Goal: Communication & Community: Answer question/provide support

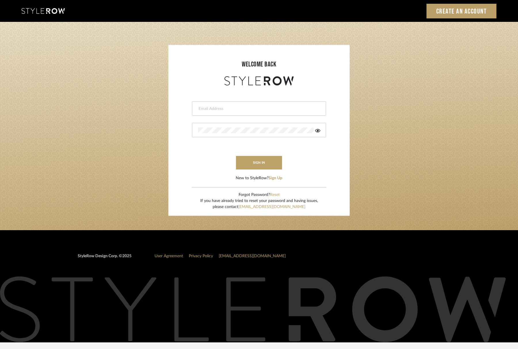
type input "katelyn@clothandkind.com"
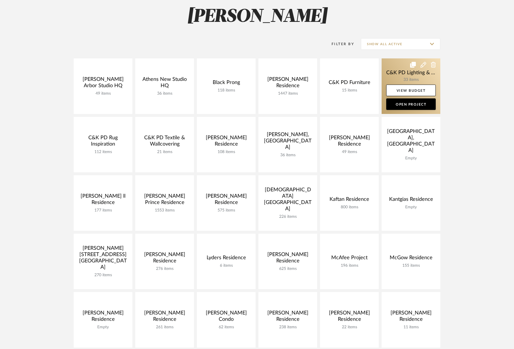
scroll to position [86, 0]
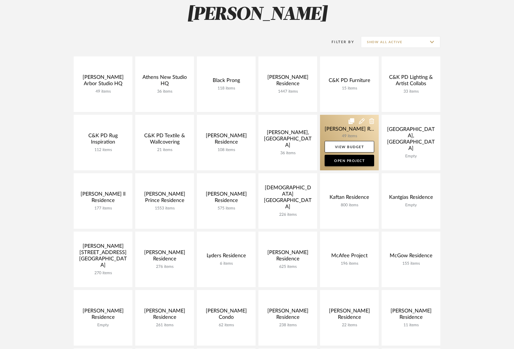
click at [341, 129] on link at bounding box center [349, 143] width 59 height 56
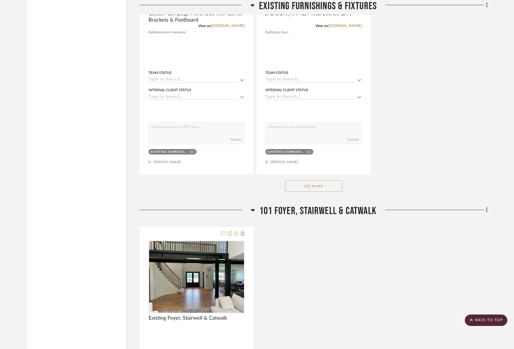
scroll to position [922, 0]
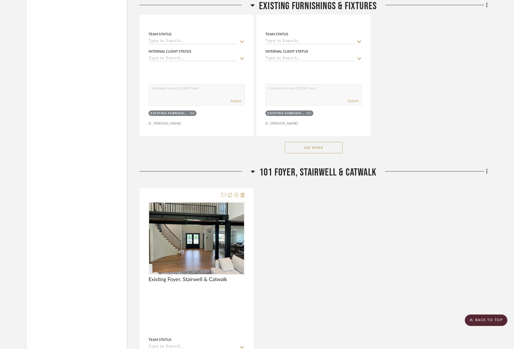
click at [302, 172] on span "101 Foyer, Stairwell & Catwalk" at bounding box center [317, 172] width 117 height 12
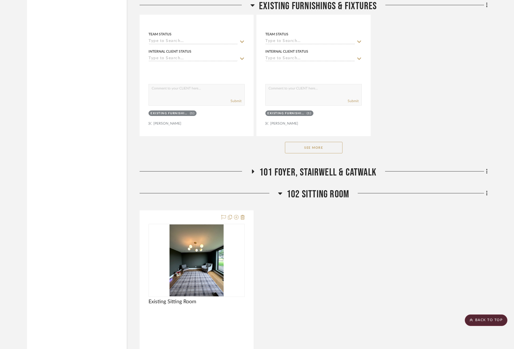
click at [303, 194] on span "102 Sitting Room" at bounding box center [318, 194] width 62 height 12
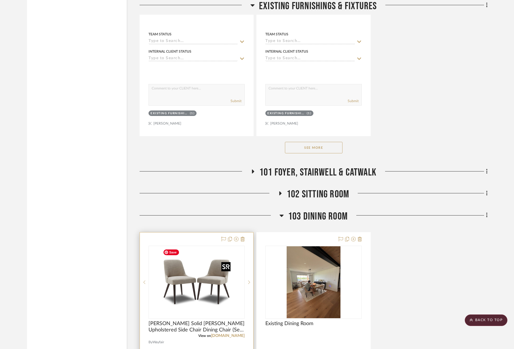
click at [0, 0] on img at bounding box center [0, 0] width 0 height 0
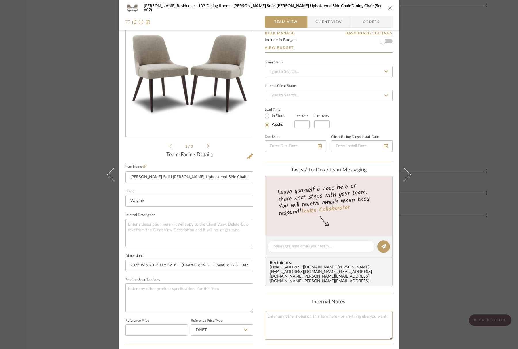
scroll to position [144, 0]
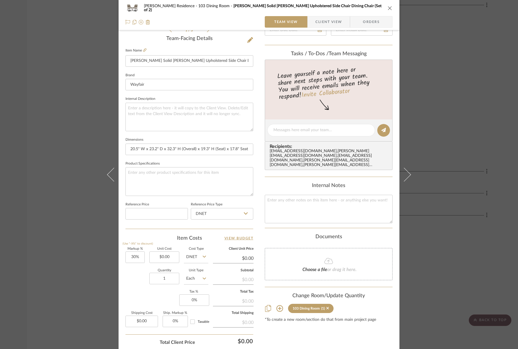
click at [281, 308] on button at bounding box center [279, 308] width 7 height 9
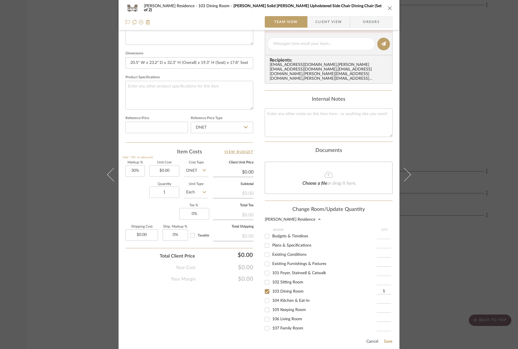
click at [290, 263] on span "Existing Furnishings & Fixtures" at bounding box center [299, 264] width 54 height 4
click at [272, 263] on input "Existing Furnishings & Fixtures" at bounding box center [267, 263] width 9 height 9
checkbox input "true"
type input "1"
click at [273, 289] on label "103 Dining Room" at bounding box center [324, 291] width 105 height 5
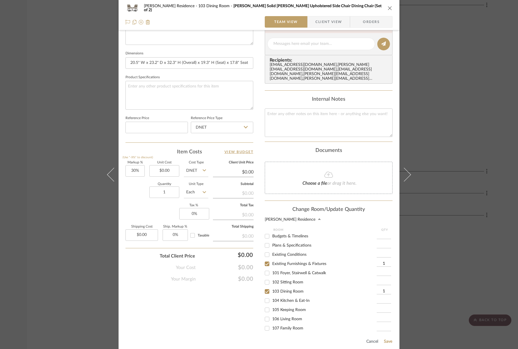
click at [272, 288] on input "103 Dining Room" at bounding box center [267, 291] width 9 height 9
checkbox input "false"
click at [387, 340] on button "Save" at bounding box center [388, 342] width 9 height 5
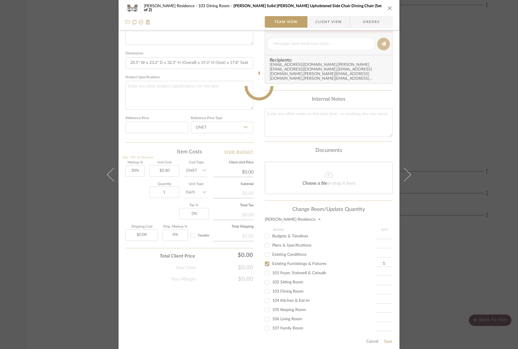
scroll to position [185, 0]
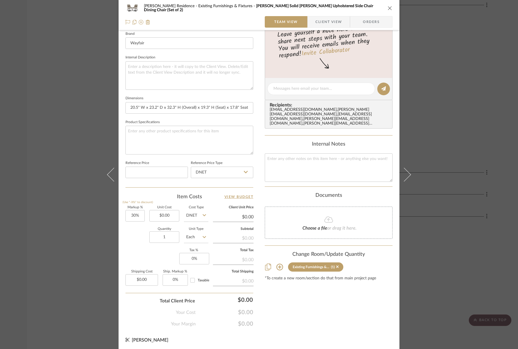
click at [388, 10] on icon "close" at bounding box center [390, 8] width 5 height 5
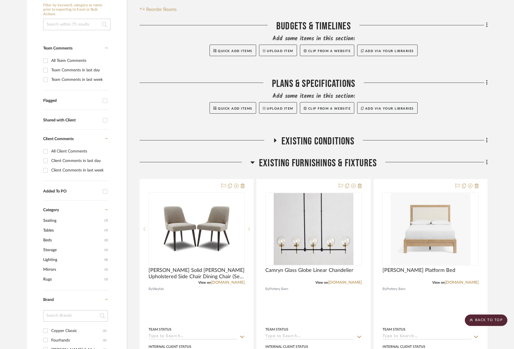
scroll to position [29, 0]
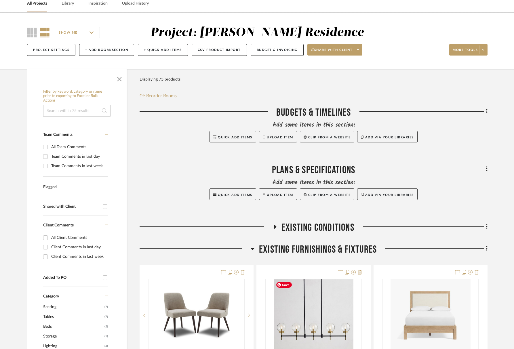
click at [331, 246] on span "Existing Furnishings & Fixtures" at bounding box center [318, 250] width 118 height 12
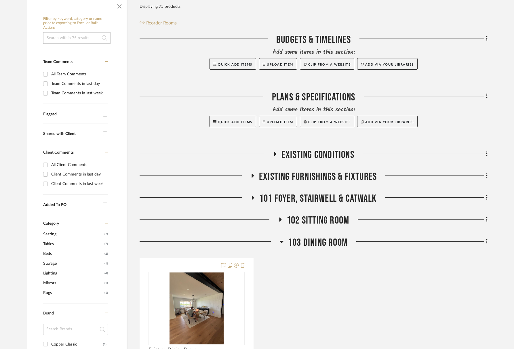
scroll to position [173, 0]
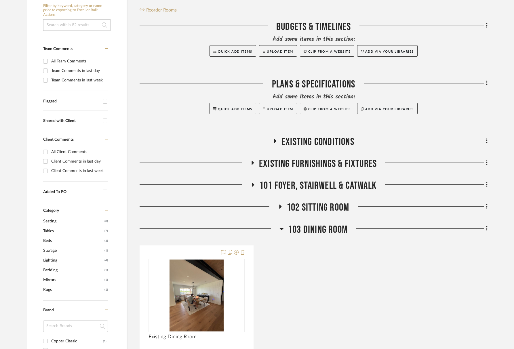
scroll to position [115, 0]
click at [296, 161] on span "Existing Furnishings & Fixtures" at bounding box center [318, 163] width 118 height 12
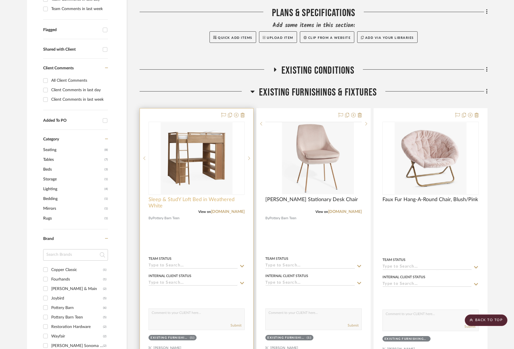
scroll to position [202, 0]
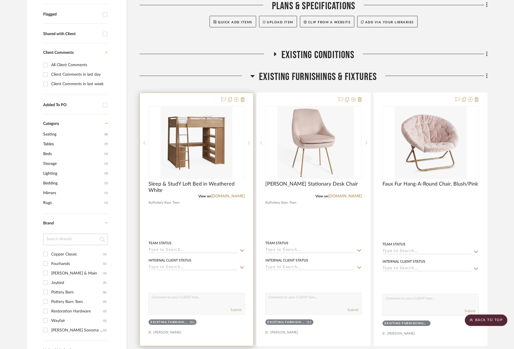
click at [0, 0] on div at bounding box center [0, 0] width 0 height 0
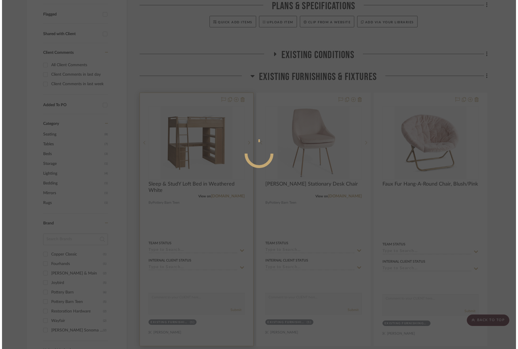
scroll to position [0, 0]
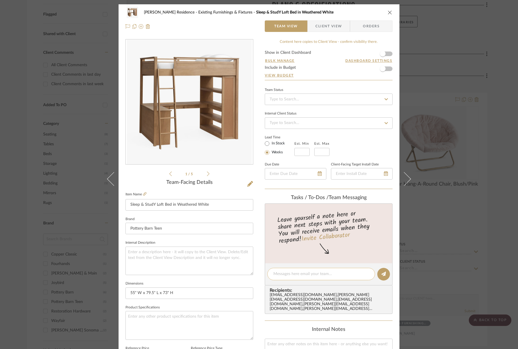
click at [314, 275] on textarea at bounding box center [322, 274] width 96 height 6
type textarea "c"
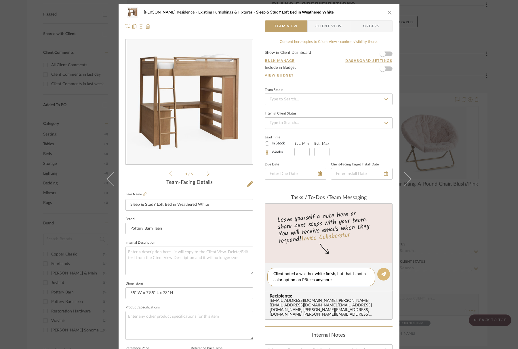
type textarea "Client noted a weather white finish, but that is not a color option on PBteen a…"
click at [386, 274] on button at bounding box center [384, 274] width 13 height 13
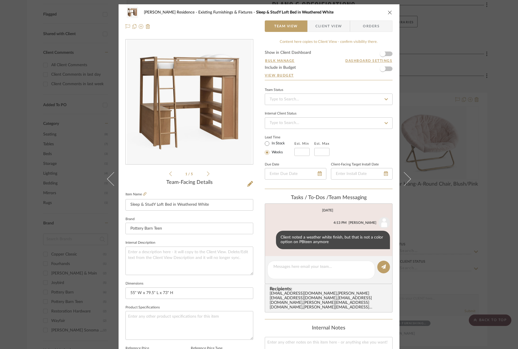
click at [389, 11] on icon "close" at bounding box center [390, 12] width 5 height 5
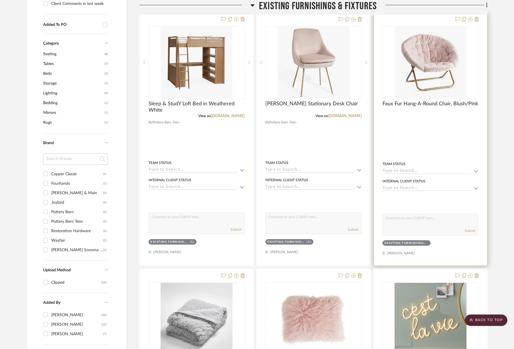
scroll to position [230, 0]
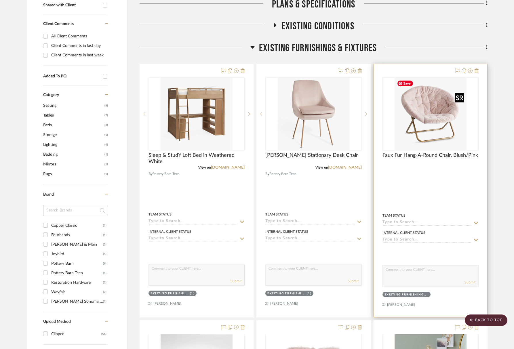
click at [431, 128] on img "0" at bounding box center [431, 114] width 72 height 72
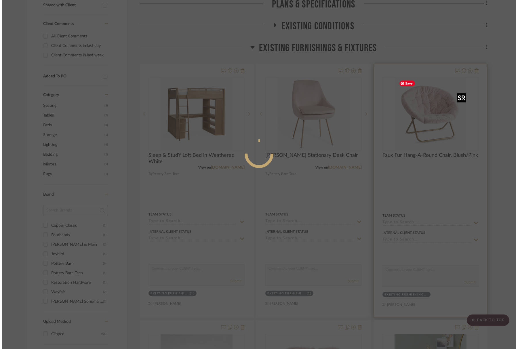
scroll to position [0, 0]
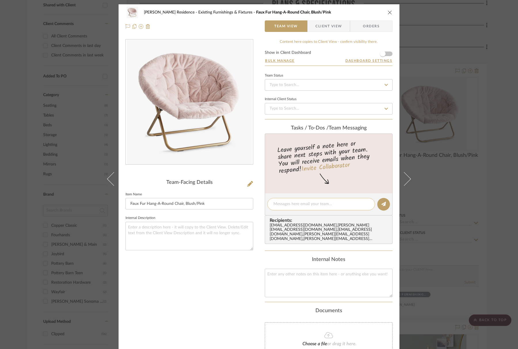
click at [304, 208] on div at bounding box center [322, 204] width 108 height 12
click at [303, 201] on textarea at bounding box center [322, 204] width 96 height 6
type textarea "No longer on website"
click at [385, 208] on button at bounding box center [384, 204] width 13 height 13
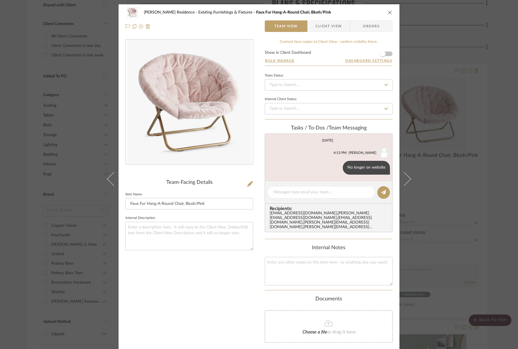
click at [389, 12] on div "DeLacey Residence Existing Furnishings & Fixtures Faux Fur Hang-A-Round Chair, …" at bounding box center [259, 13] width 267 height 12
click at [389, 14] on icon "close" at bounding box center [390, 12] width 5 height 5
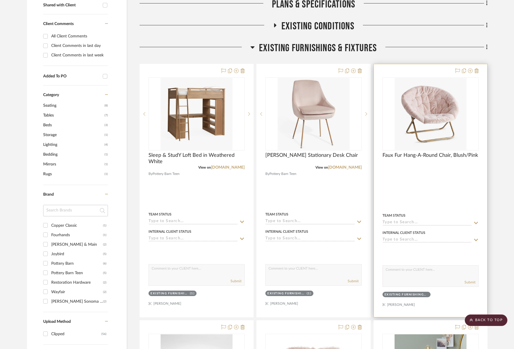
scroll to position [374, 0]
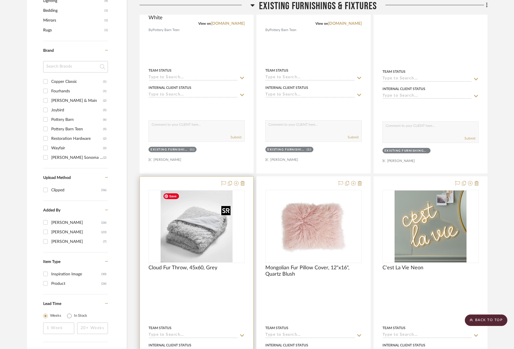
click at [0, 0] on img at bounding box center [0, 0] width 0 height 0
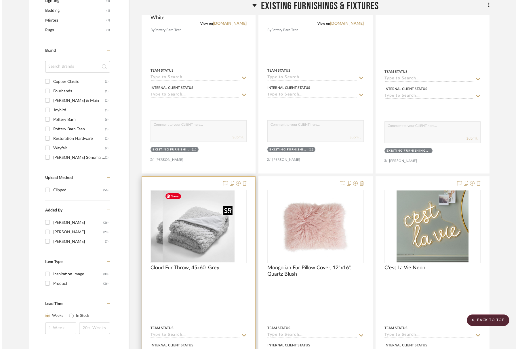
scroll to position [0, 0]
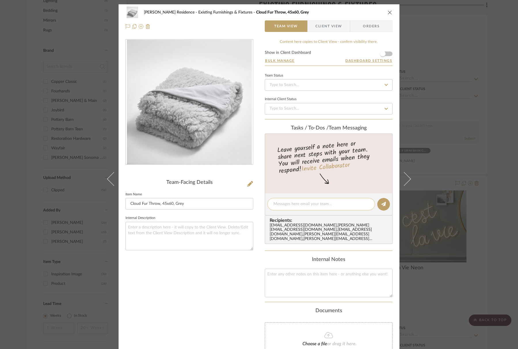
click at [330, 203] on textarea at bounding box center [322, 204] width 96 height 6
type textarea "B"
type textarea "No longer on PBteen website"
click at [388, 203] on editor-of-message "No longer on PBteen website" at bounding box center [329, 205] width 128 height 22
click at [382, 204] on icon at bounding box center [384, 204] width 5 height 5
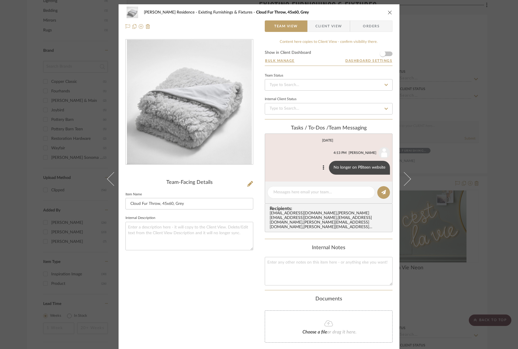
click at [357, 162] on div "No longer on PBteen website" at bounding box center [359, 168] width 61 height 14
click at [358, 165] on div "No longer on PBteen website" at bounding box center [359, 168] width 61 height 14
copy list-of-messages "No longer on PBteen website"
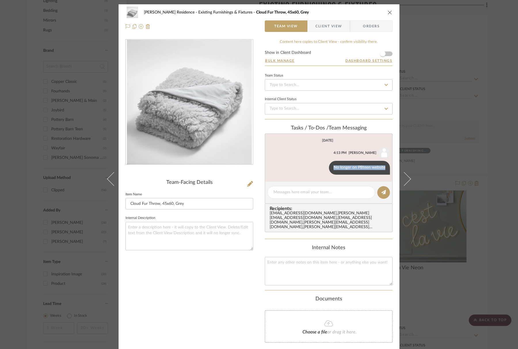
click at [390, 13] on icon "close" at bounding box center [390, 12] width 5 height 5
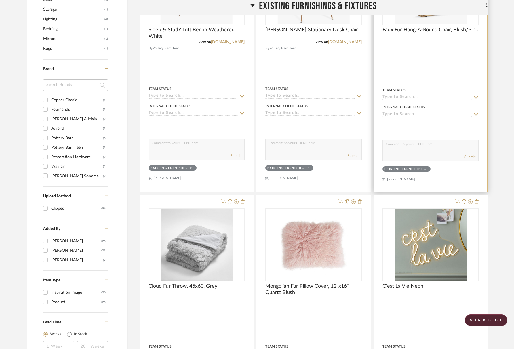
scroll to position [317, 0]
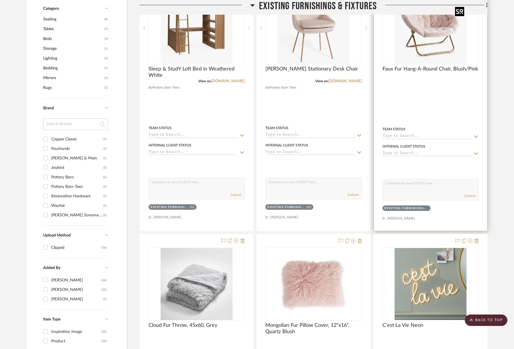
click at [428, 46] on img "0" at bounding box center [431, 28] width 72 height 72
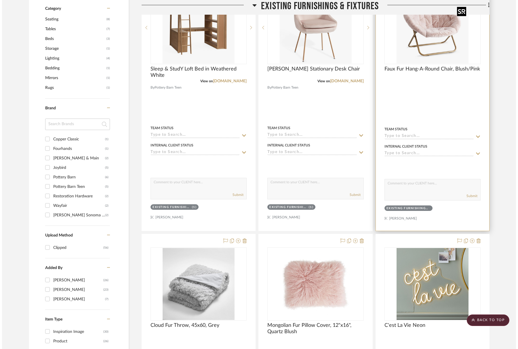
scroll to position [0, 0]
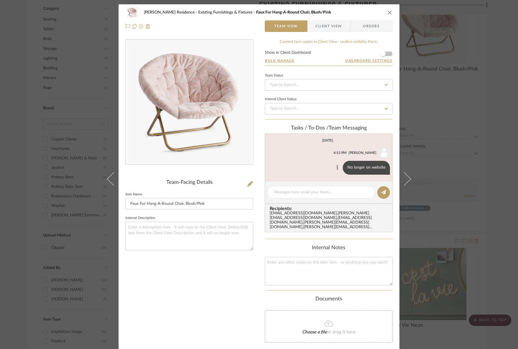
click at [335, 166] on button at bounding box center [337, 167] width 7 height 7
click at [308, 165] on button "Edit Message" at bounding box center [313, 160] width 40 height 14
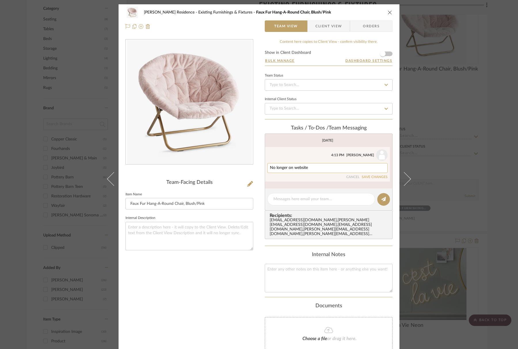
click at [306, 169] on textarea "No longer on website" at bounding box center [327, 168] width 115 height 5
paste textarea "PBteen website"
type textarea "No longer on PBteen website"
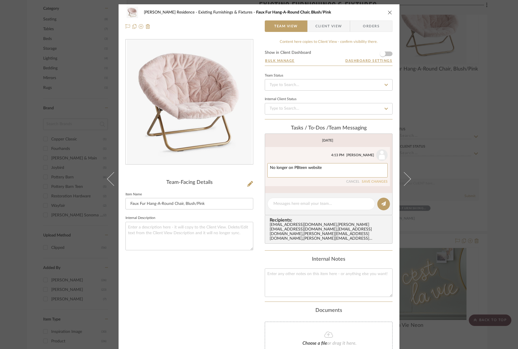
click at [370, 180] on button "SAVE CHANGES" at bounding box center [375, 182] width 26 height 4
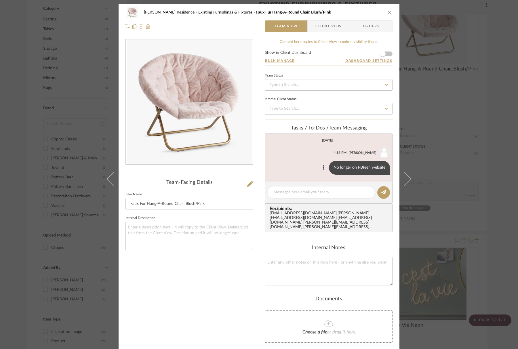
click at [388, 12] on icon "close" at bounding box center [390, 12] width 5 height 5
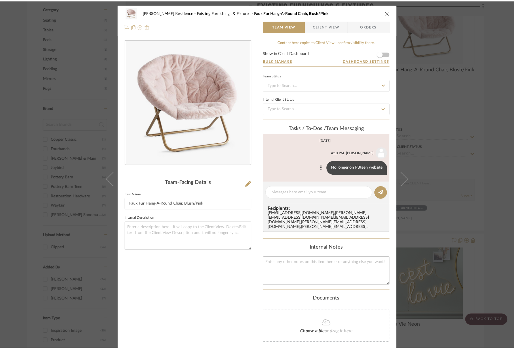
scroll to position [317, 0]
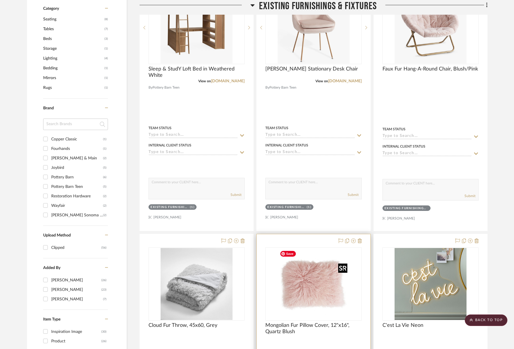
click at [0, 0] on img at bounding box center [0, 0] width 0 height 0
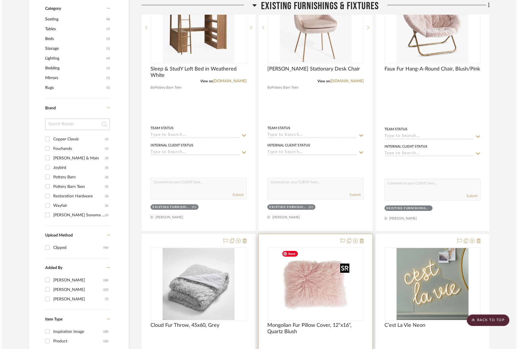
scroll to position [0, 0]
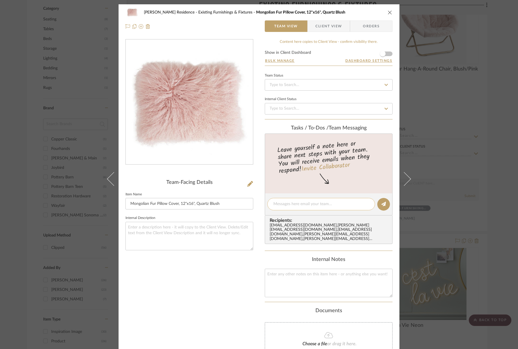
click at [313, 210] on div at bounding box center [322, 204] width 108 height 12
click at [312, 204] on textarea at bounding box center [322, 204] width 96 height 6
paste textarea "No longer on PBteen website"
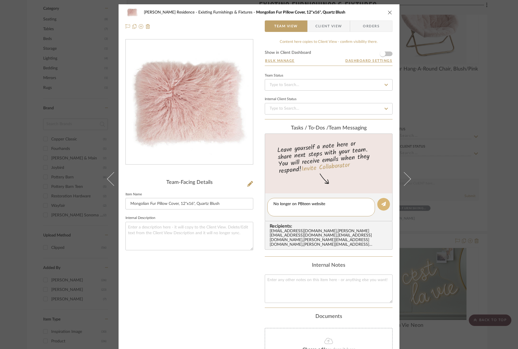
type textarea "No longer on PBteen website"
click at [382, 202] on icon at bounding box center [384, 204] width 5 height 5
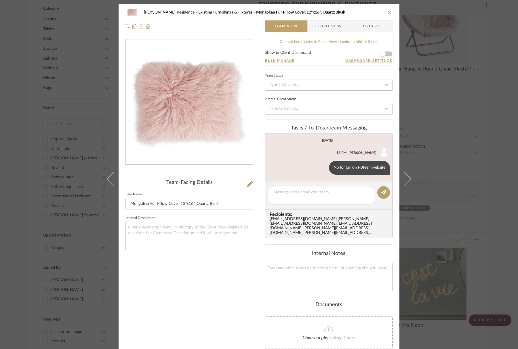
click at [388, 11] on icon "close" at bounding box center [390, 12] width 5 height 5
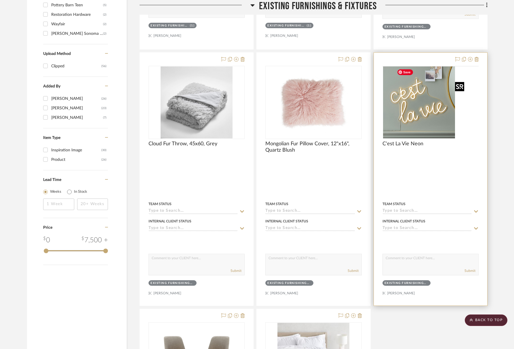
scroll to position [518, 0]
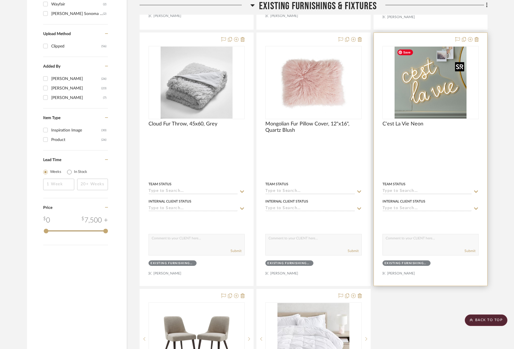
click at [426, 81] on div at bounding box center [431, 82] width 96 height 73
click at [437, 106] on img "0" at bounding box center [431, 83] width 72 height 72
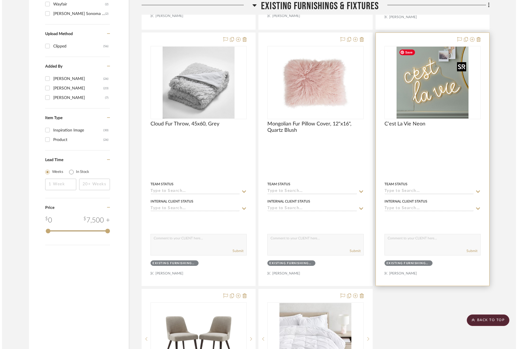
scroll to position [0, 0]
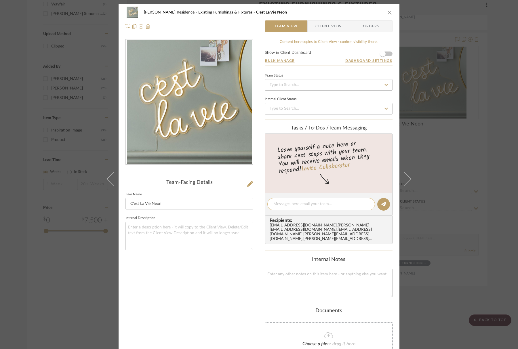
click at [328, 207] on div at bounding box center [322, 204] width 108 height 12
click at [326, 204] on textarea at bounding box center [322, 204] width 96 height 6
paste textarea "No longer on PBteen website"
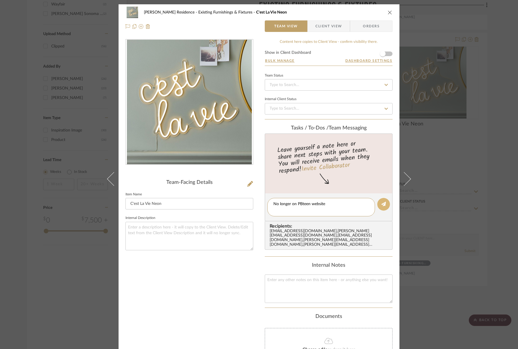
type textarea "No longer on PBteen website"
click at [379, 204] on button at bounding box center [384, 204] width 13 height 13
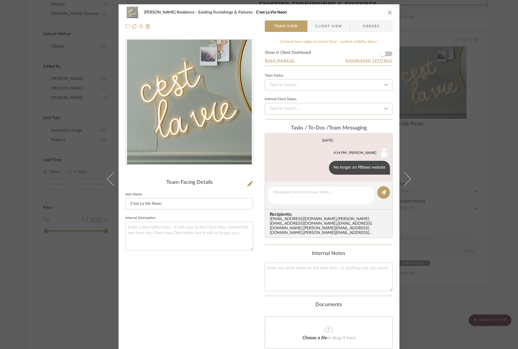
click at [393, 11] on div "DeLacey Residence Existing Furnishings & Fixtures C'est La Vie Neon Team View C…" at bounding box center [259, 19] width 281 height 30
click at [388, 12] on icon "close" at bounding box center [390, 12] width 5 height 5
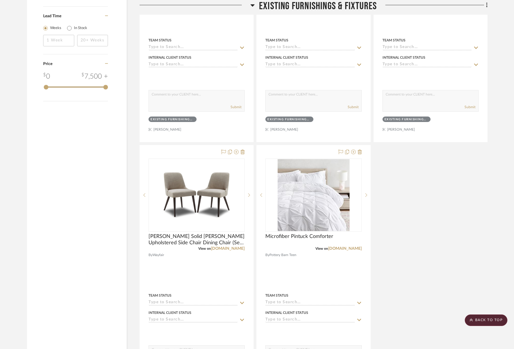
scroll to position [749, 0]
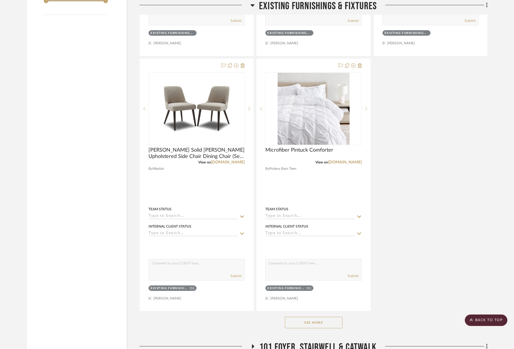
click at [313, 323] on button "See More" at bounding box center [314, 323] width 58 height 12
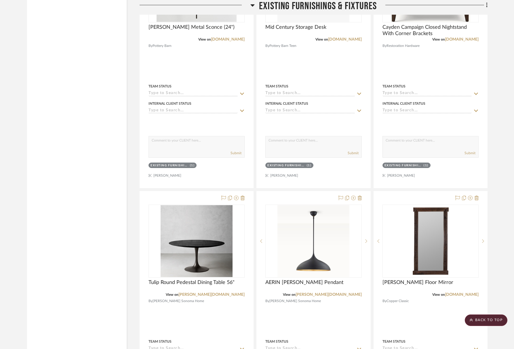
scroll to position [1670, 0]
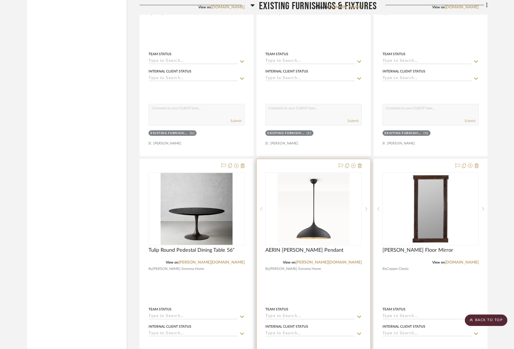
click at [286, 257] on div "AERIN Agnes Pendant" at bounding box center [314, 253] width 96 height 13
click at [315, 224] on img "0" at bounding box center [314, 209] width 72 height 72
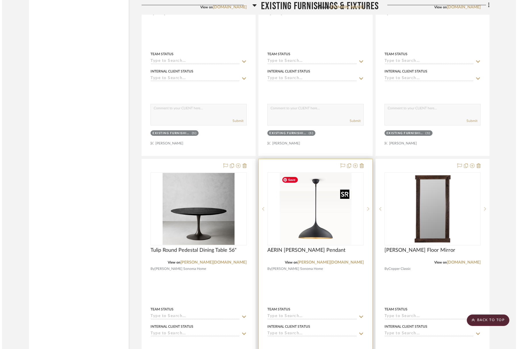
scroll to position [0, 0]
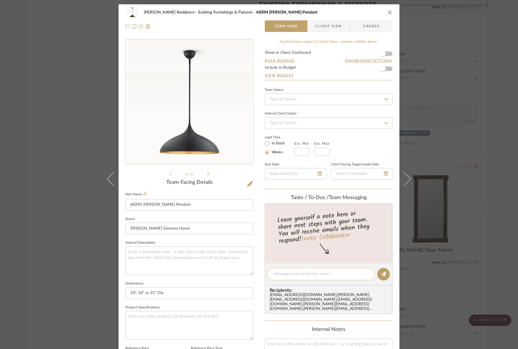
click at [297, 274] on textarea at bounding box center [322, 274] width 96 height 6
type textarea "B"
type textarea "Need size comes in multiple size options"
click at [382, 274] on icon at bounding box center [384, 274] width 5 height 5
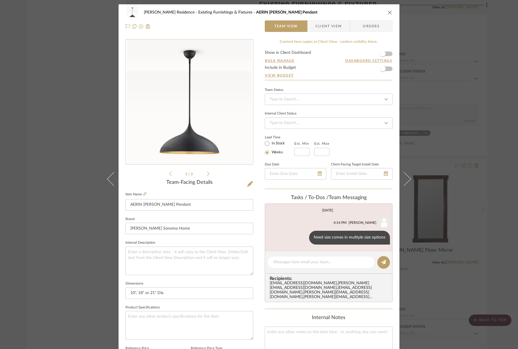
drag, startPoint x: 393, startPoint y: 11, endPoint x: 390, endPoint y: 12, distance: 4.1
click at [390, 12] on div "DeLacey Residence Existing Furnishings & Fixtures AERIN Agnes Pendant Team View…" at bounding box center [259, 19] width 281 height 30
click at [390, 12] on icon "close" at bounding box center [390, 12] width 5 height 5
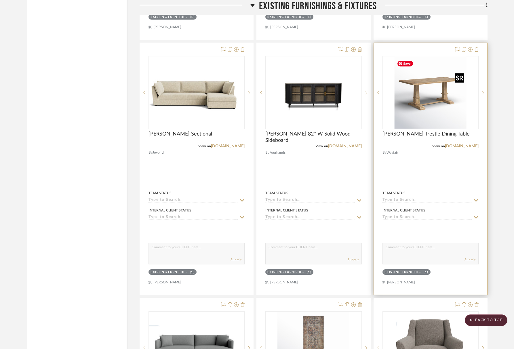
scroll to position [2045, 0]
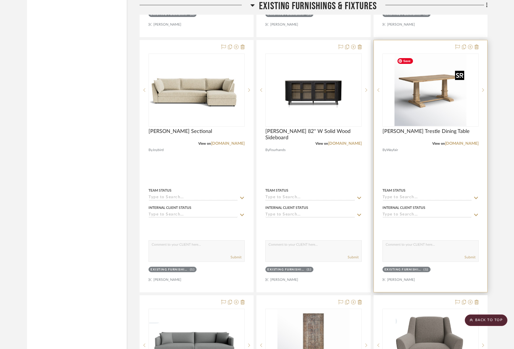
click at [450, 106] on img "0" at bounding box center [431, 90] width 72 height 72
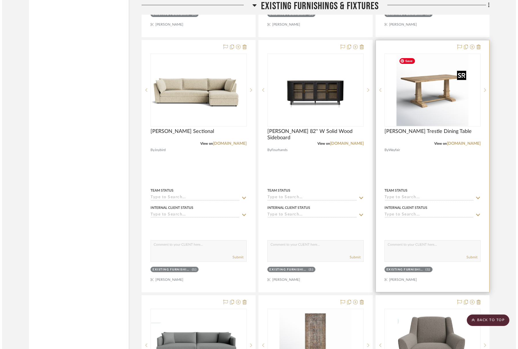
scroll to position [0, 0]
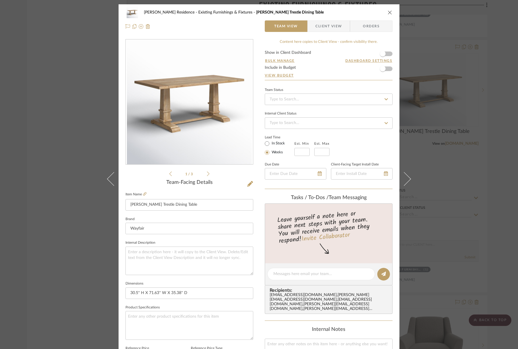
drag, startPoint x: 389, startPoint y: 12, endPoint x: 390, endPoint y: 15, distance: 3.8
click at [389, 12] on icon "close" at bounding box center [390, 12] width 5 height 5
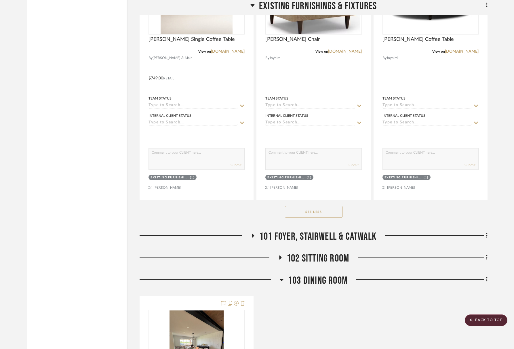
scroll to position [2650, 0]
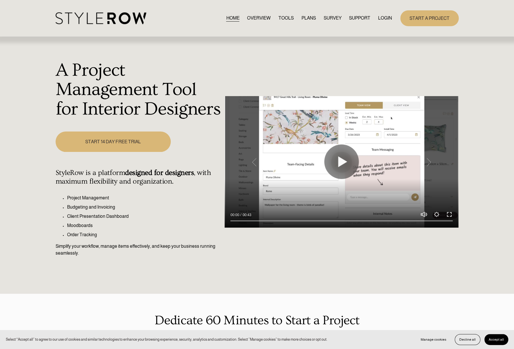
click at [382, 15] on link "LOGIN" at bounding box center [385, 18] width 14 height 8
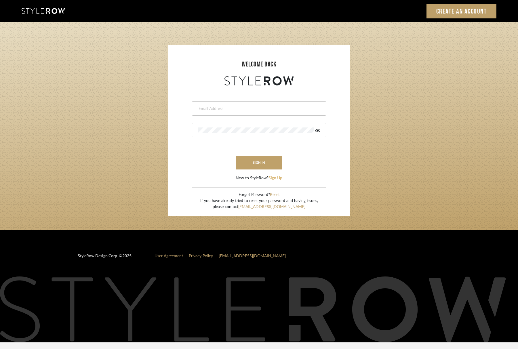
type input "[PERSON_NAME][EMAIL_ADDRESS][DOMAIN_NAME]"
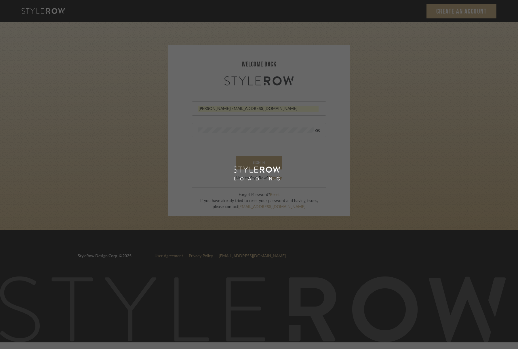
click at [268, 165] on div "LOADING" at bounding box center [259, 174] width 518 height 349
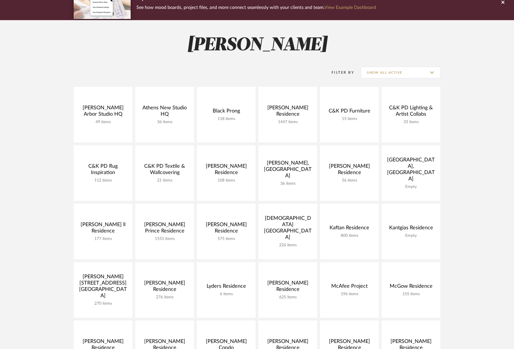
scroll to position [58, 0]
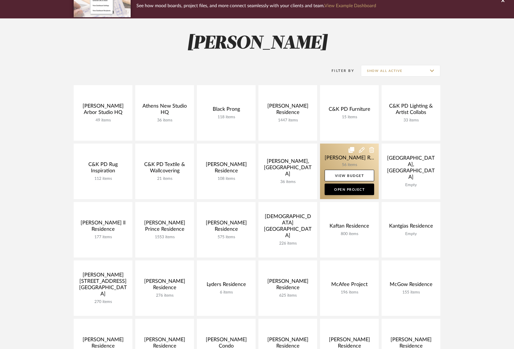
click at [332, 159] on link at bounding box center [349, 172] width 59 height 56
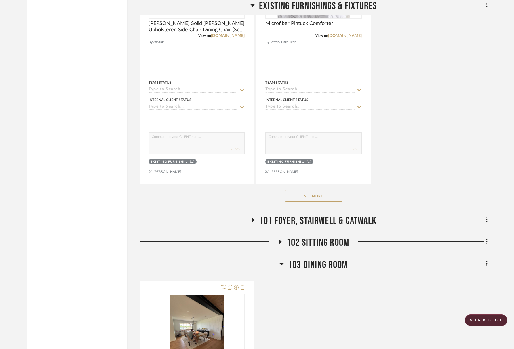
scroll to position [950, 0]
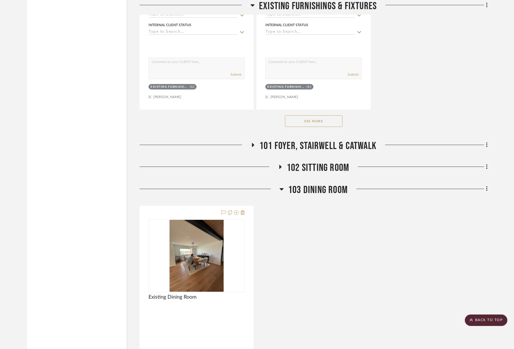
click at [312, 126] on button "See More" at bounding box center [314, 121] width 58 height 12
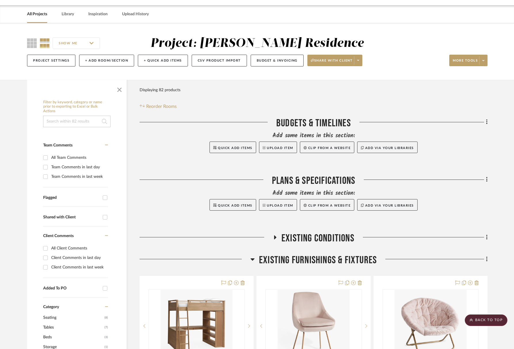
scroll to position [0, 0]
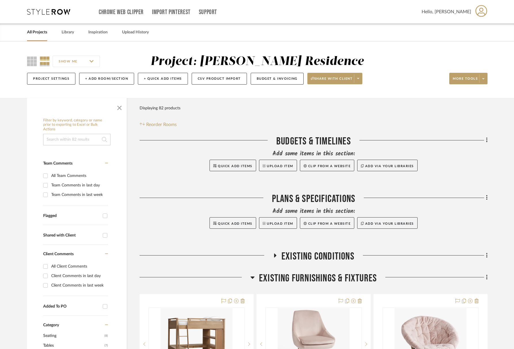
click at [42, 35] on link "All Projects" at bounding box center [37, 33] width 20 height 8
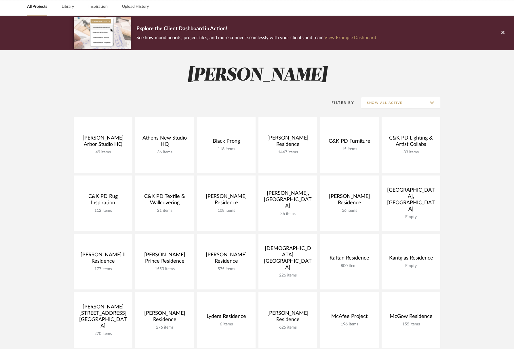
scroll to position [58, 0]
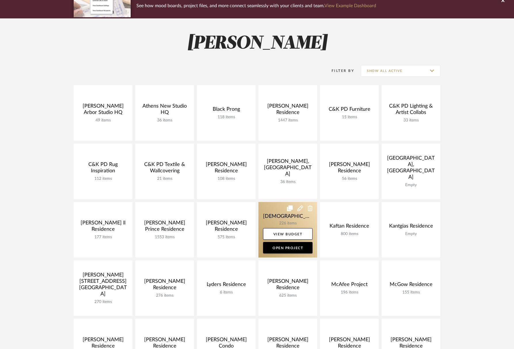
click at [283, 221] on link at bounding box center [288, 230] width 59 height 56
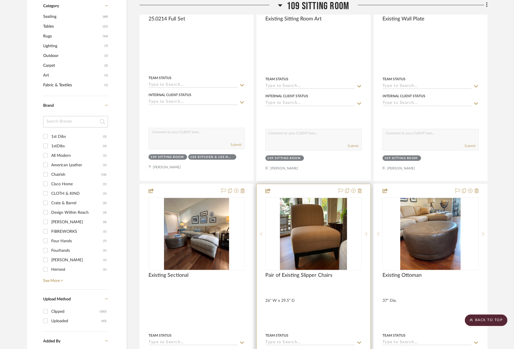
scroll to position [374, 0]
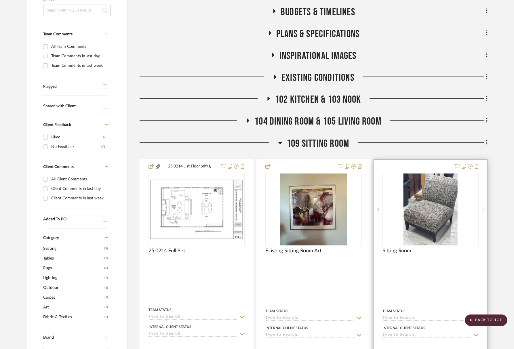
click at [485, 208] on sr-next-btn at bounding box center [483, 210] width 9 height 4
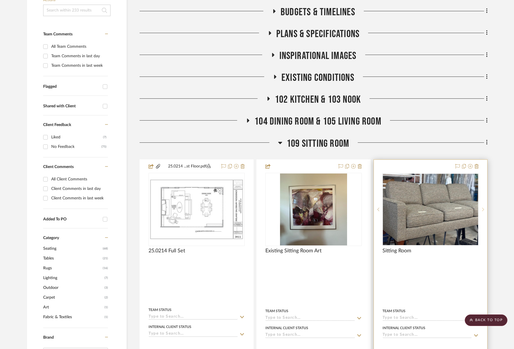
click at [485, 208] on sr-next-btn at bounding box center [483, 210] width 9 height 4
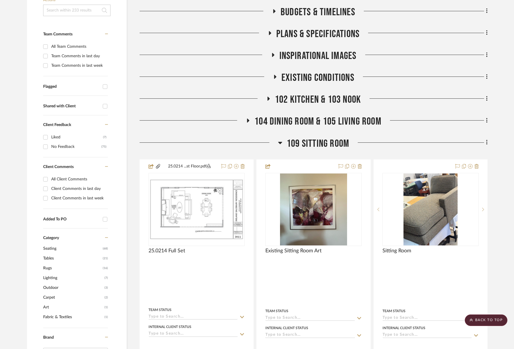
click at [318, 138] on span "109 Sitting Room" at bounding box center [318, 144] width 62 height 12
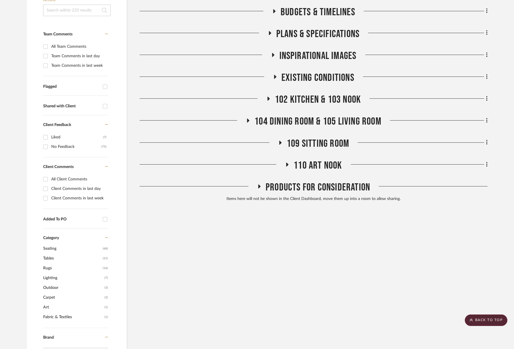
click at [304, 115] on span "104 Dining Room & 105 Living Room" at bounding box center [318, 121] width 127 height 12
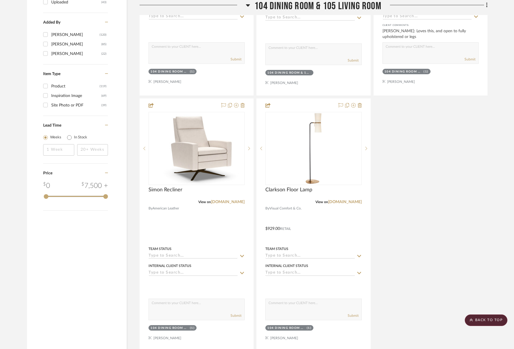
scroll to position [778, 0]
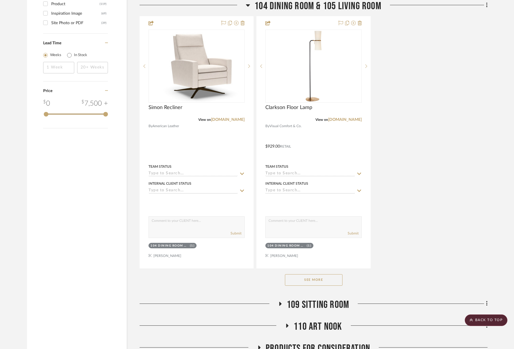
click at [311, 274] on button "See More" at bounding box center [314, 280] width 58 height 12
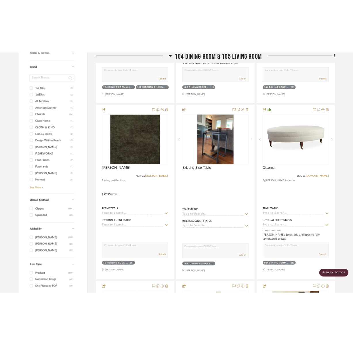
scroll to position [475, 0]
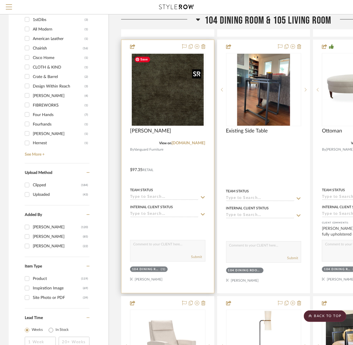
click at [0, 0] on img at bounding box center [0, 0] width 0 height 0
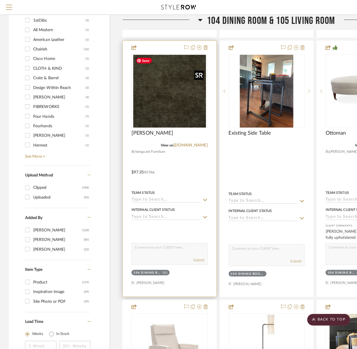
scroll to position [0, 0]
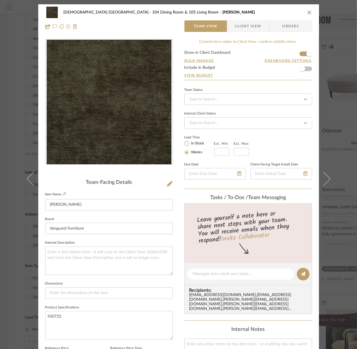
click at [101, 125] on img "0" at bounding box center [109, 102] width 125 height 125
click at [310, 10] on div "Ireland Salisbury Residence 104 Dining Room & 105 Living Room Nadia Moss" at bounding box center [178, 13] width 267 height 12
click at [309, 12] on icon "close" at bounding box center [310, 12] width 5 height 5
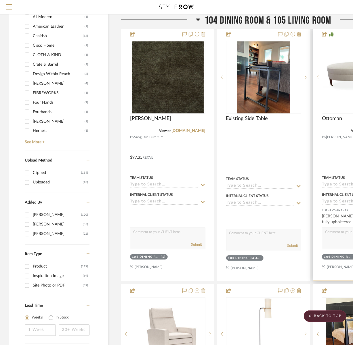
scroll to position [504, 0]
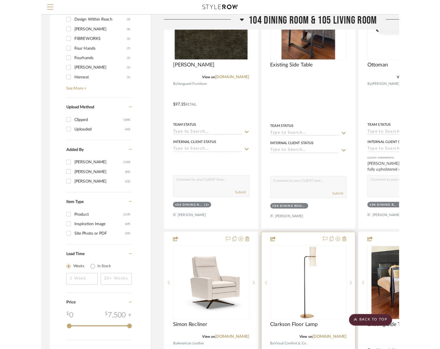
scroll to position [591, 0]
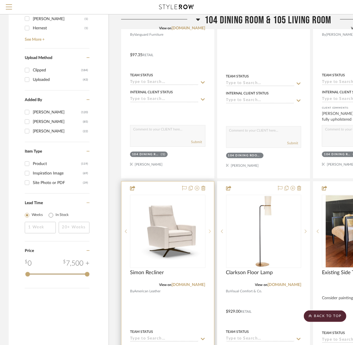
click at [213, 230] on sr-next-btn at bounding box center [210, 231] width 9 height 4
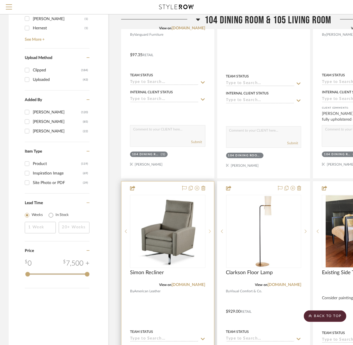
click at [212, 232] on sr-next-btn at bounding box center [210, 231] width 9 height 4
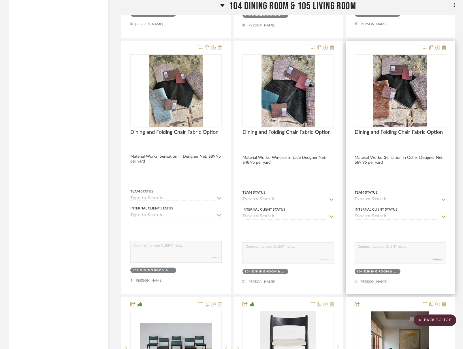
scroll to position [1267, 0]
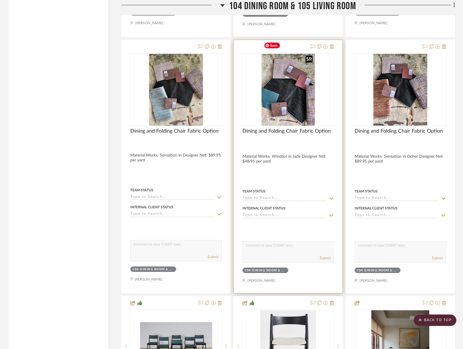
click at [302, 98] on img "0" at bounding box center [287, 90] width 53 height 72
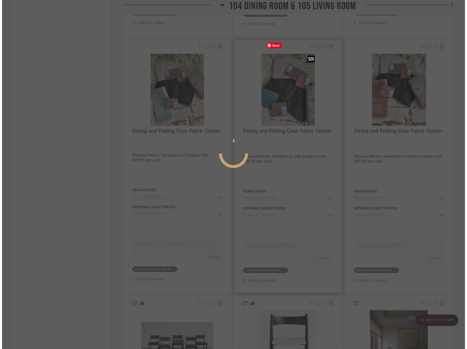
scroll to position [0, 0]
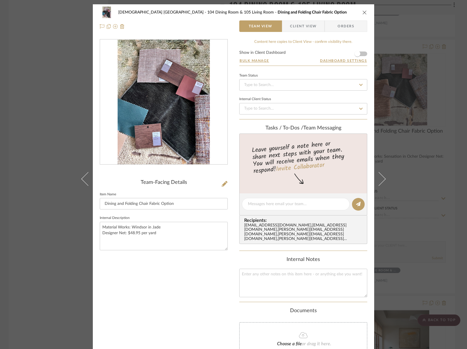
click at [306, 13] on div "Ireland Salisbury Residence 104 Dining Room & 105 Living Room Dining and Foldin…" at bounding box center [237, 12] width 239 height 4
click at [362, 12] on icon "close" at bounding box center [364, 12] width 5 height 5
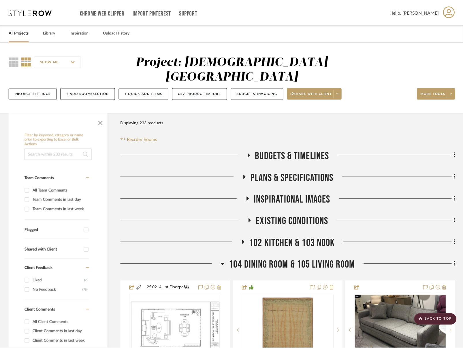
scroll to position [1267, 0]
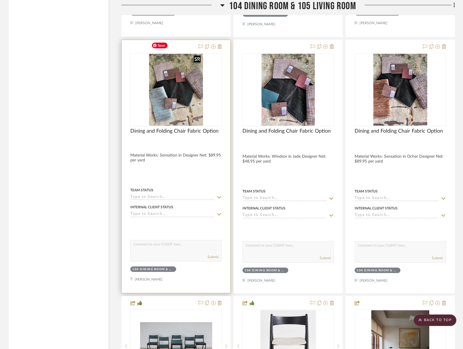
click at [0, 0] on img at bounding box center [0, 0] width 0 height 0
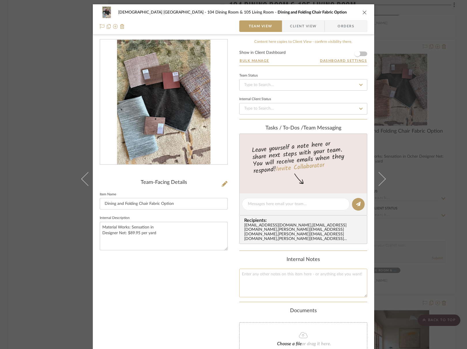
scroll to position [65, 0]
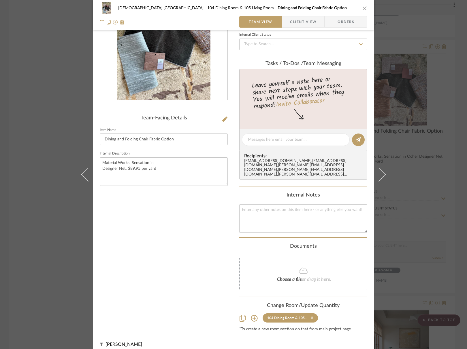
click at [309, 314] on sr-tag "104 Dining Room & 105 Living Room" at bounding box center [289, 318] width 55 height 9
click at [309, 316] on div at bounding box center [311, 318] width 4 height 4
click at [310, 316] on icon at bounding box center [311, 318] width 3 height 4
click at [366, 5] on div "Ireland Salisbury Residence 104 Dining Room & 105 Living Room Dining and Foldin…" at bounding box center [233, 15] width 281 height 30
click at [362, 7] on icon "close" at bounding box center [364, 8] width 5 height 5
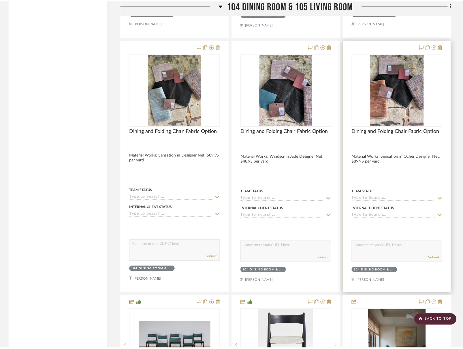
scroll to position [1267, 0]
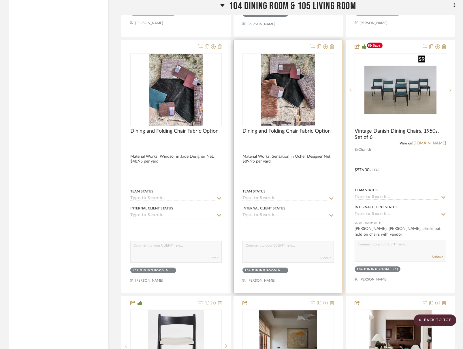
click at [0, 0] on img at bounding box center [0, 0] width 0 height 0
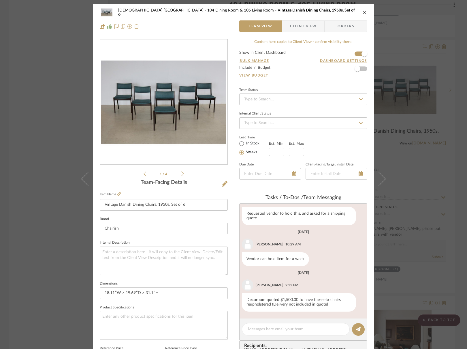
scroll to position [65, 0]
click at [363, 11] on icon "close" at bounding box center [364, 12] width 5 height 5
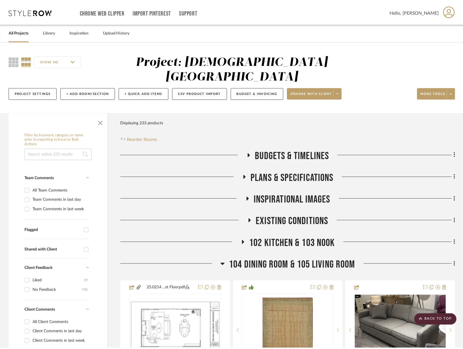
scroll to position [1267, 0]
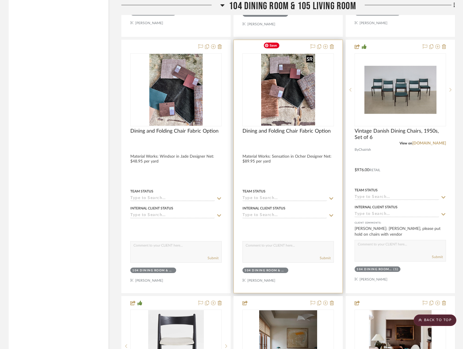
click at [304, 73] on img "0" at bounding box center [288, 90] width 54 height 72
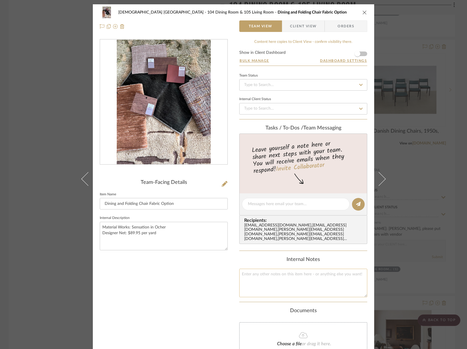
scroll to position [65, 0]
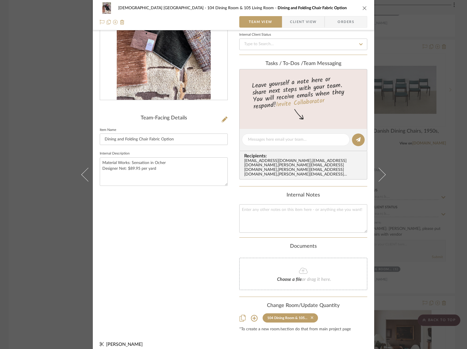
click at [310, 317] on icon at bounding box center [311, 318] width 3 height 3
click at [362, 8] on icon "close" at bounding box center [364, 8] width 5 height 5
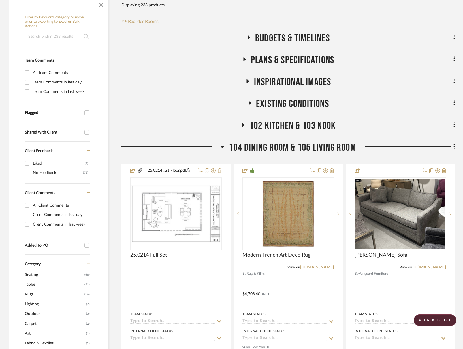
scroll to position [144, 0]
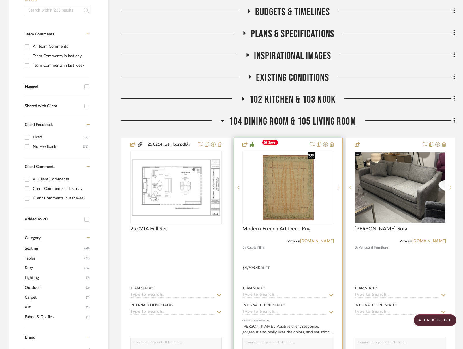
click at [279, 187] on img "0" at bounding box center [287, 188] width 57 height 72
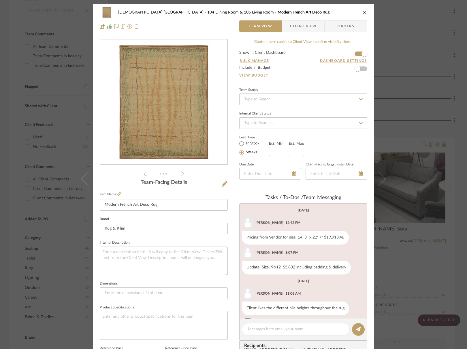
scroll to position [48, 0]
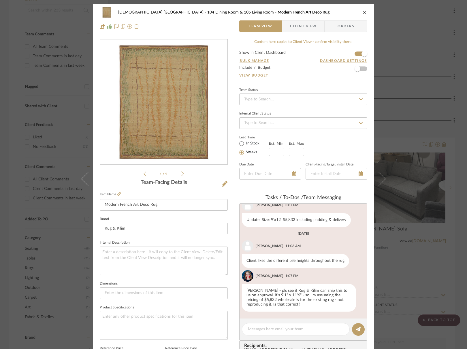
click at [305, 7] on div "Ireland Salisbury Residence 104 Dining Room & 105 Living Room Modern French Art…" at bounding box center [233, 13] width 267 height 12
click at [365, 12] on div "Ireland Salisbury Residence 104 Dining Room & 105 Living Room Modern French Art…" at bounding box center [233, 19] width 281 height 30
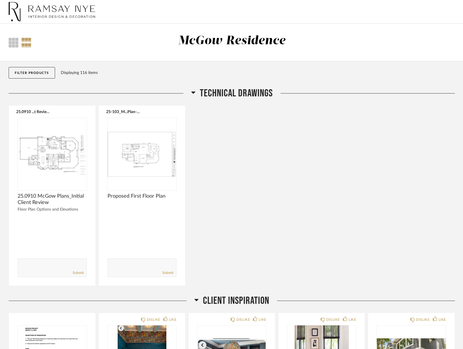
click at [151, 45] on div "McGow Residence" at bounding box center [231, 43] width 303 height 18
